Goal: Check status: Check status

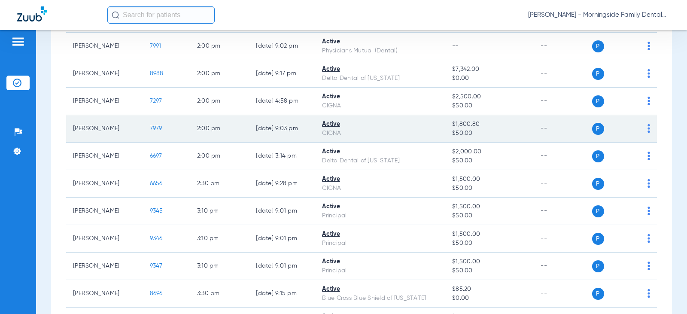
scroll to position [644, 0]
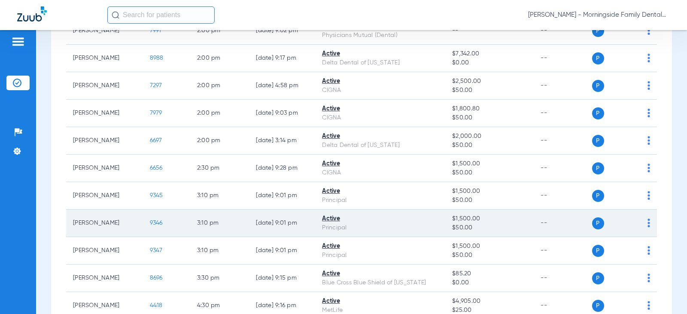
click at [107, 222] on td "[PERSON_NAME]" at bounding box center [104, 223] width 77 height 27
click at [322, 219] on div "Active" at bounding box center [380, 218] width 116 height 9
click at [643, 224] on td "P S" at bounding box center [624, 223] width 65 height 27
click at [647, 224] on img at bounding box center [648, 223] width 3 height 9
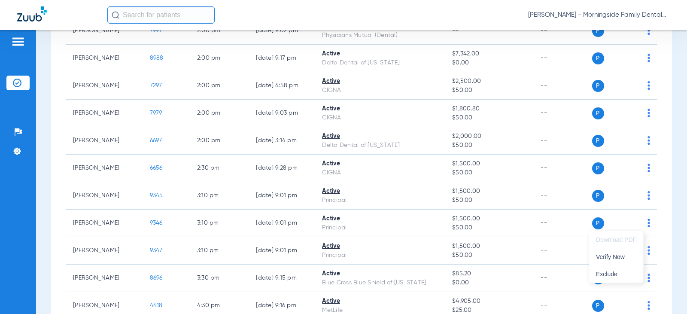
click at [585, 219] on div at bounding box center [343, 157] width 687 height 314
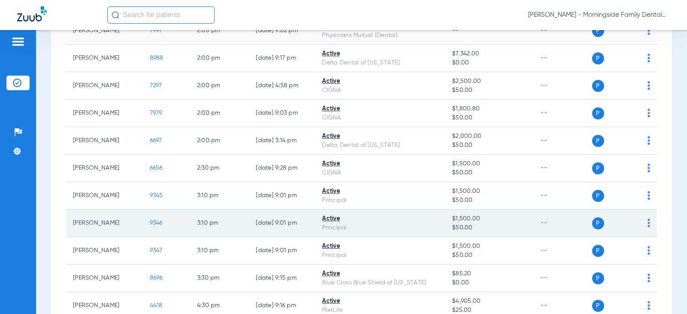
click at [585, 218] on td "--" at bounding box center [563, 223] width 58 height 27
click at [150, 225] on span "9346" at bounding box center [156, 223] width 13 height 6
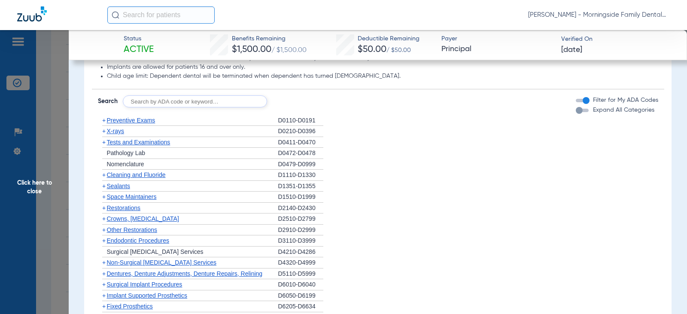
scroll to position [529, 0]
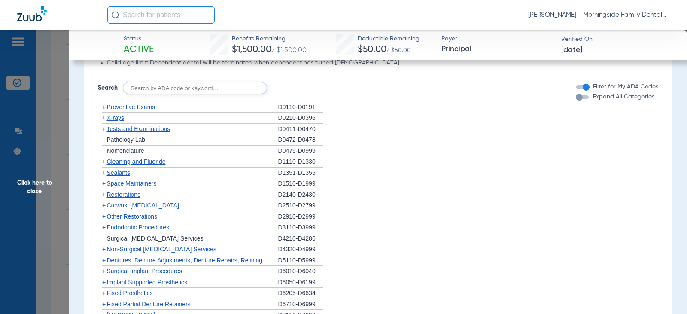
click at [113, 176] on span "Sealants" at bounding box center [118, 172] width 23 height 7
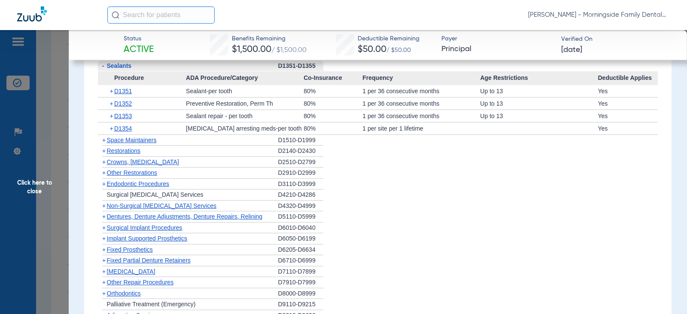
scroll to position [616, 0]
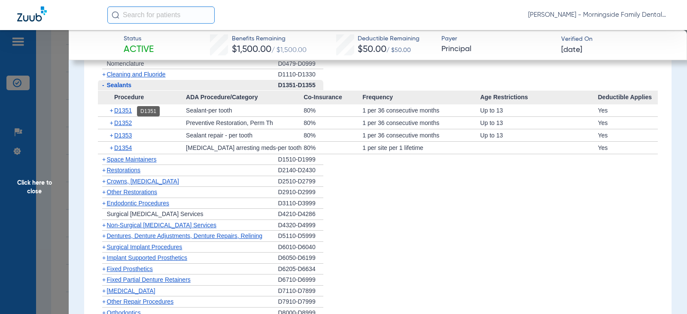
click at [125, 112] on span "D1351" at bounding box center [123, 110] width 18 height 7
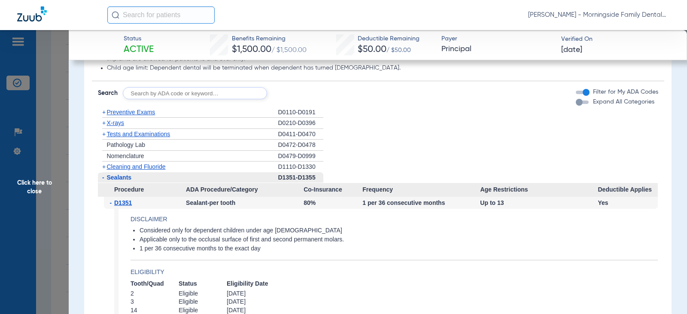
scroll to position [445, 0]
